Goal: Information Seeking & Learning: Learn about a topic

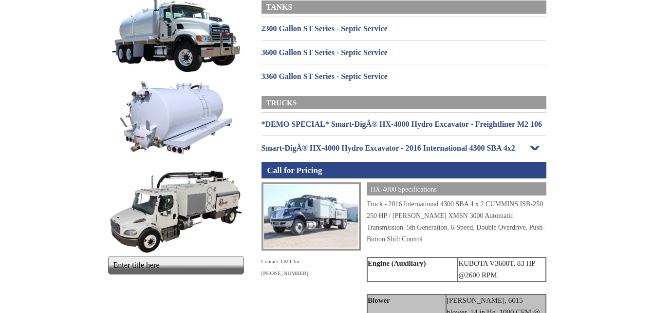
scroll to position [97, 0]
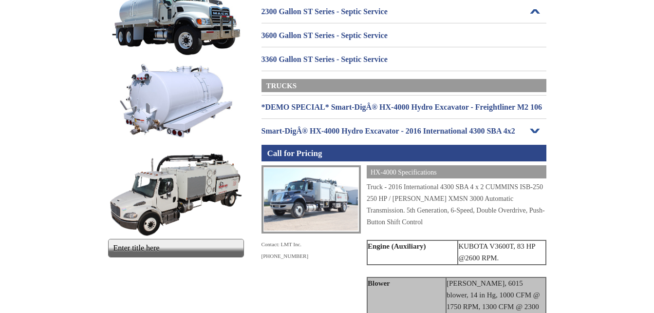
click at [323, 13] on h3 "2300 Gallon ST Series - Septic Service" at bounding box center [403, 12] width 285 height 16
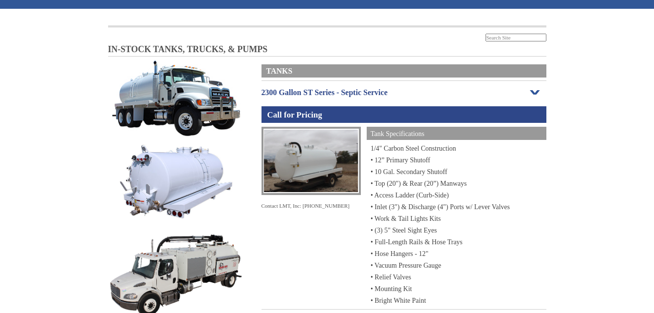
scroll to position [0, 0]
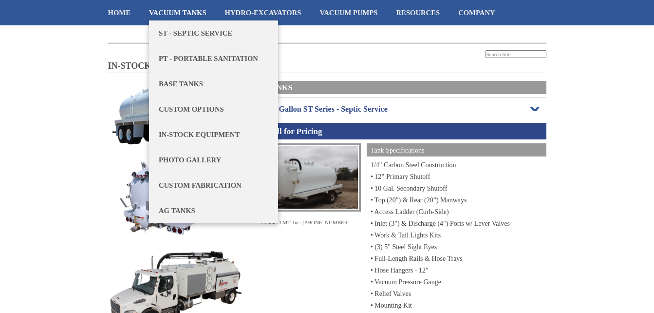
click at [177, 8] on link "Vacuum Tanks" at bounding box center [177, 12] width 57 height 25
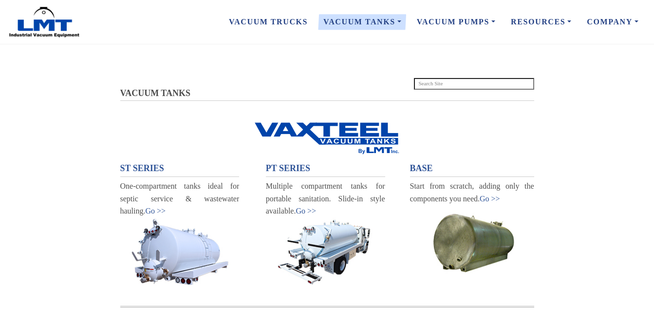
click at [144, 166] on span "ST SERIES" at bounding box center [142, 168] width 44 height 10
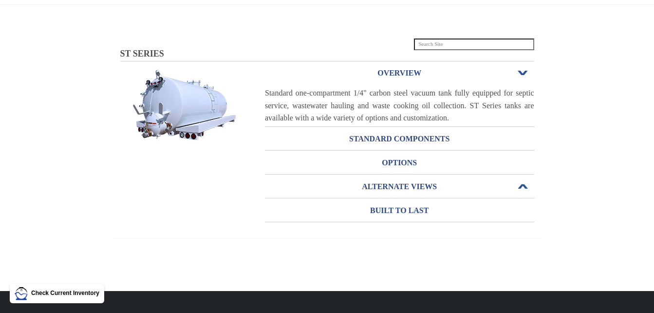
scroll to position [97, 0]
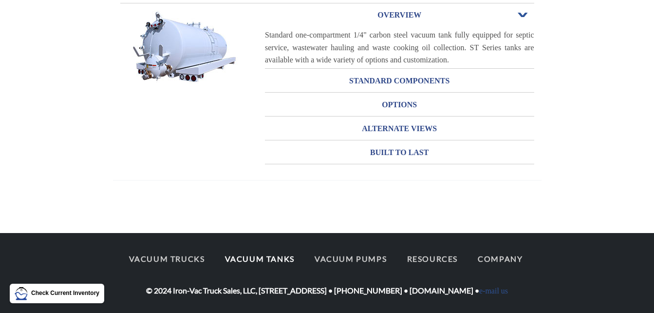
click at [274, 262] on link "Vacuum Tanks" at bounding box center [259, 258] width 87 height 20
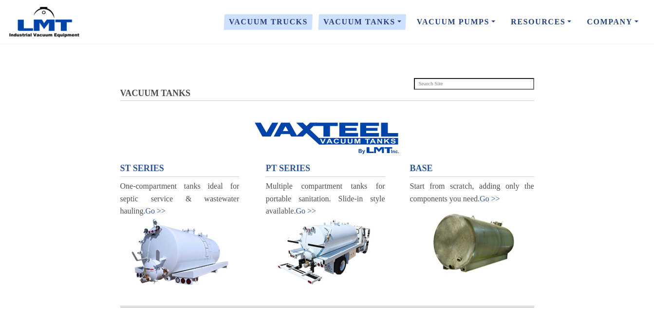
click at [267, 25] on link "Vacuum Trucks" at bounding box center [268, 22] width 94 height 20
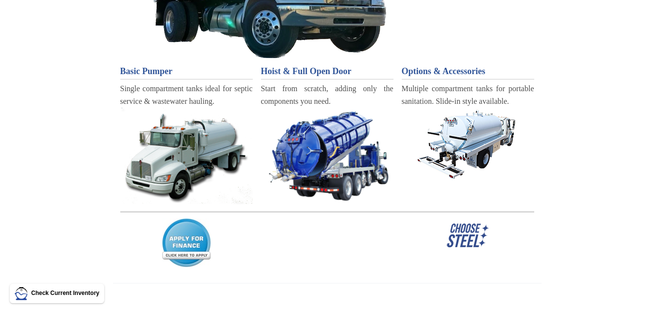
scroll to position [213, 0]
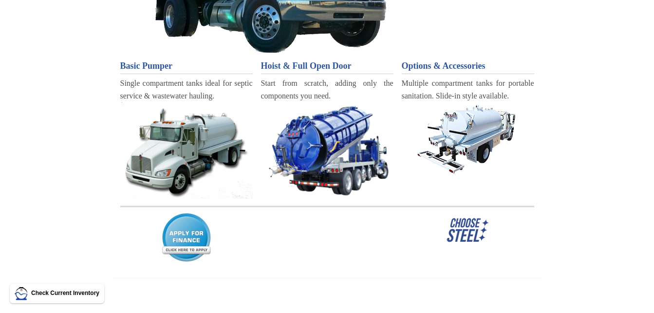
click at [133, 65] on span "Basic Pumper" at bounding box center [146, 66] width 53 height 10
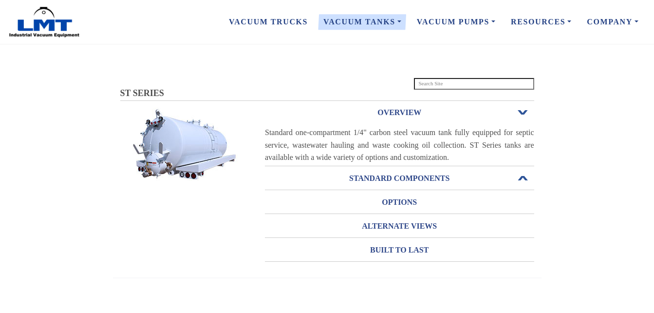
click at [396, 178] on h3 "STANDARD COMPONENTS" at bounding box center [399, 178] width 269 height 16
